Goal: Task Accomplishment & Management: Use online tool/utility

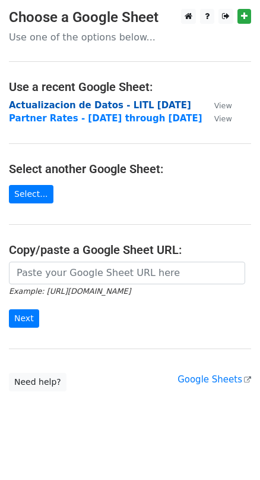
click at [20, 103] on strong "Actualizacion de Datos - LITL [DATE]" at bounding box center [100, 105] width 183 height 11
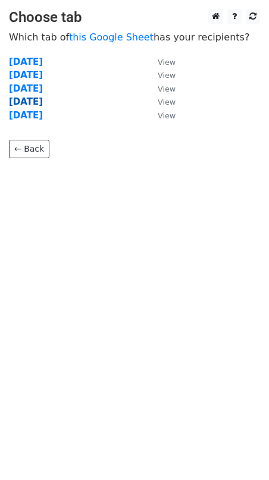
click at [23, 106] on strong "Sep 9" at bounding box center [26, 101] width 34 height 11
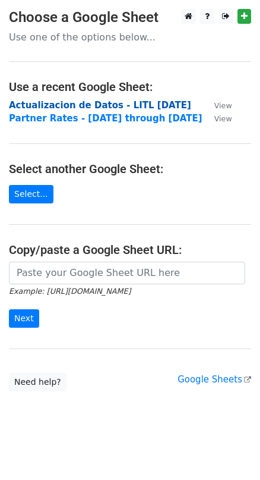
click at [50, 105] on strong "Actualizacion de Datos - LITL [DATE]" at bounding box center [100, 105] width 183 height 11
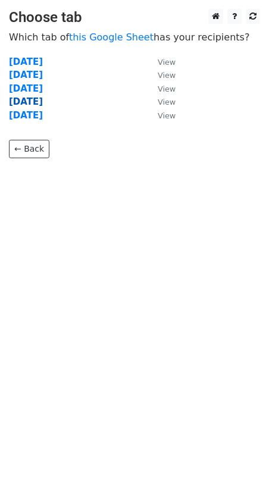
click at [20, 101] on strong "Sep 9" at bounding box center [26, 101] width 34 height 11
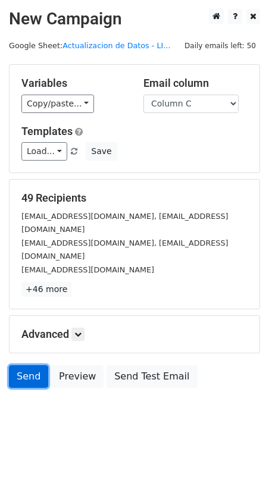
click at [30, 365] on link "Send" at bounding box center [28, 376] width 39 height 23
click at [27, 365] on link "Send" at bounding box center [28, 376] width 39 height 23
click at [37, 365] on link "Send" at bounding box center [28, 376] width 39 height 23
click at [28, 365] on link "Send" at bounding box center [28, 376] width 39 height 23
